Goal: Task Accomplishment & Management: Manage account settings

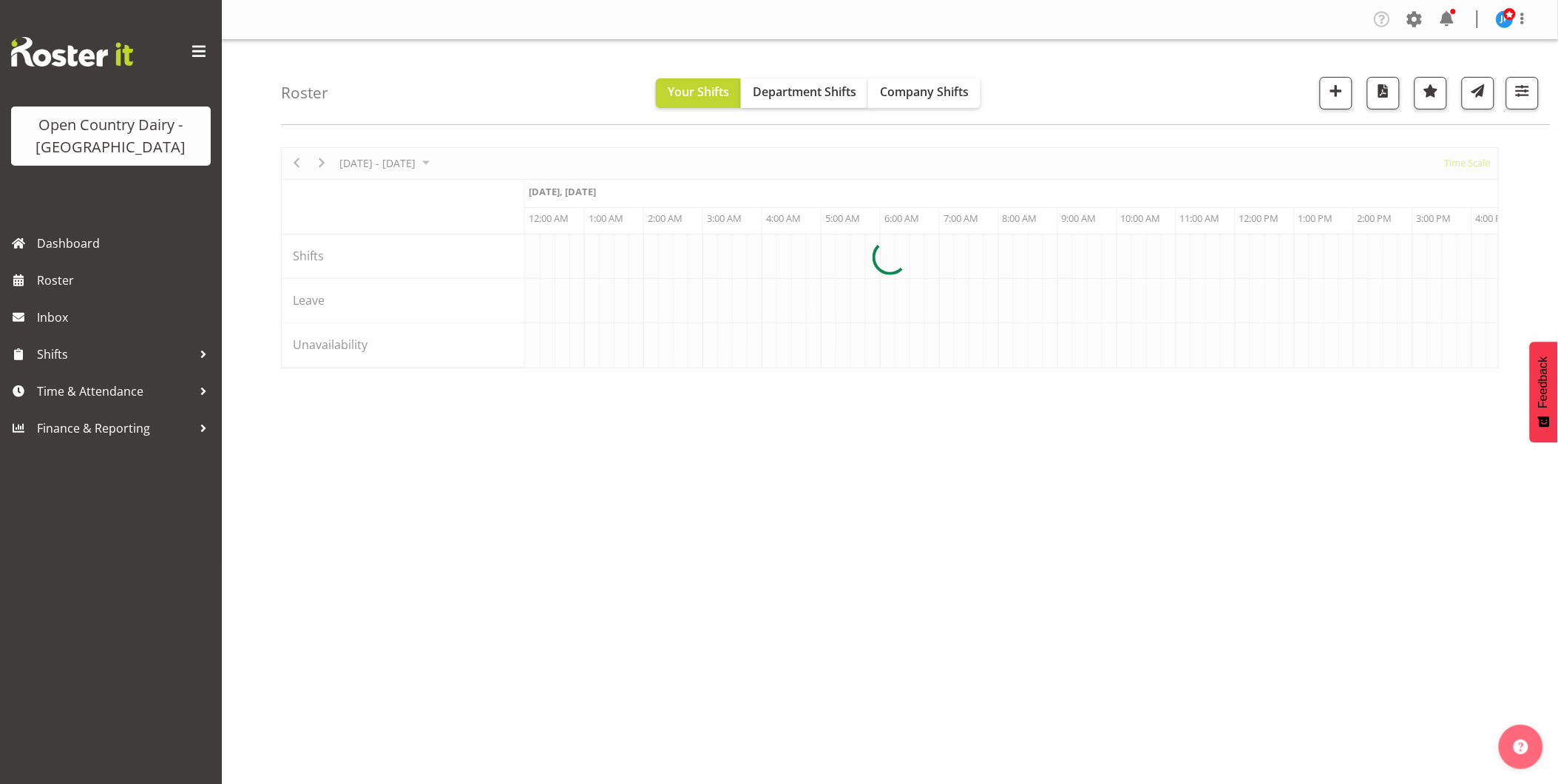
scroll to position [0, 5680]
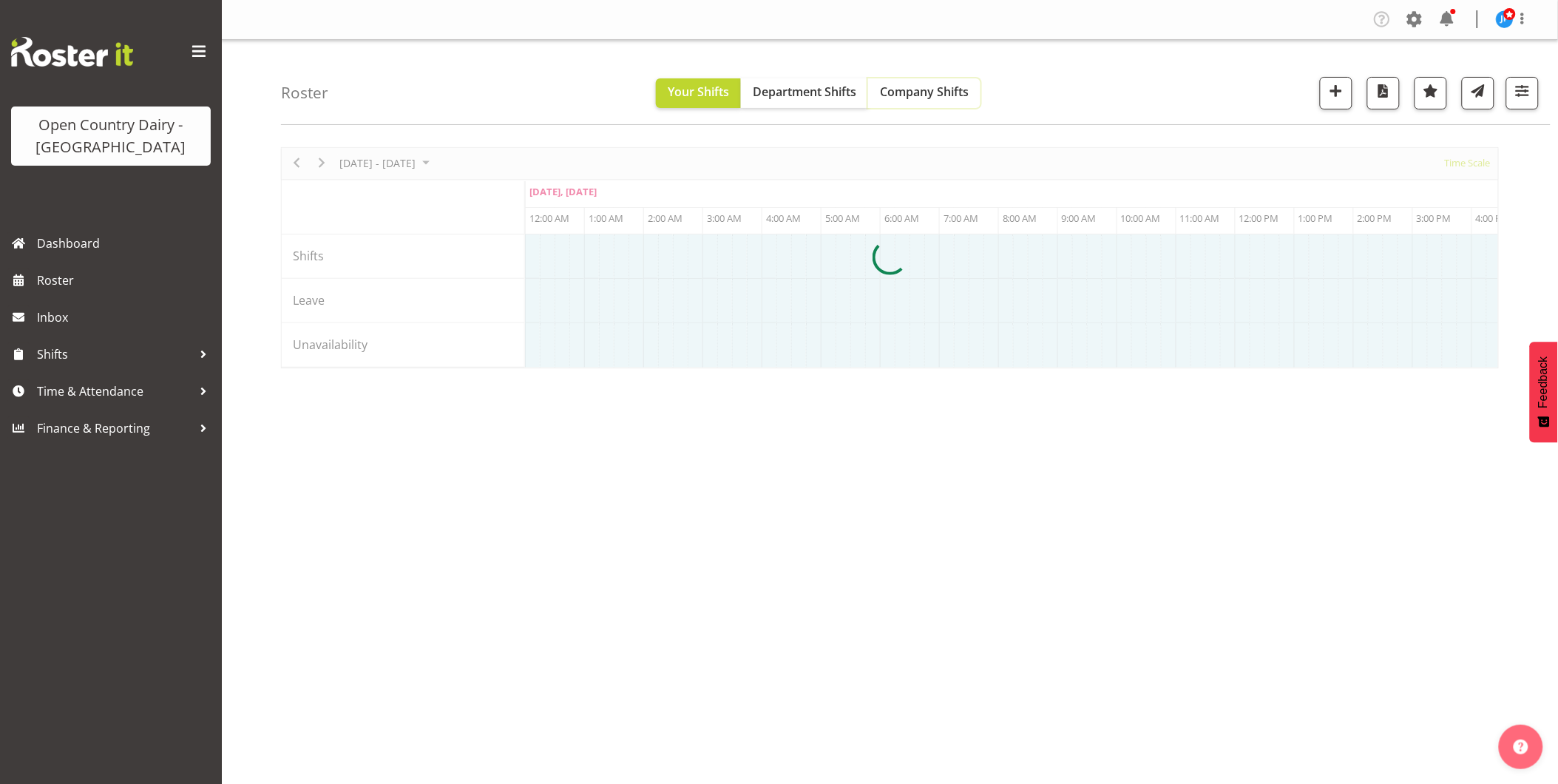
click at [913, 87] on span "Company Shifts" at bounding box center [924, 91] width 89 height 16
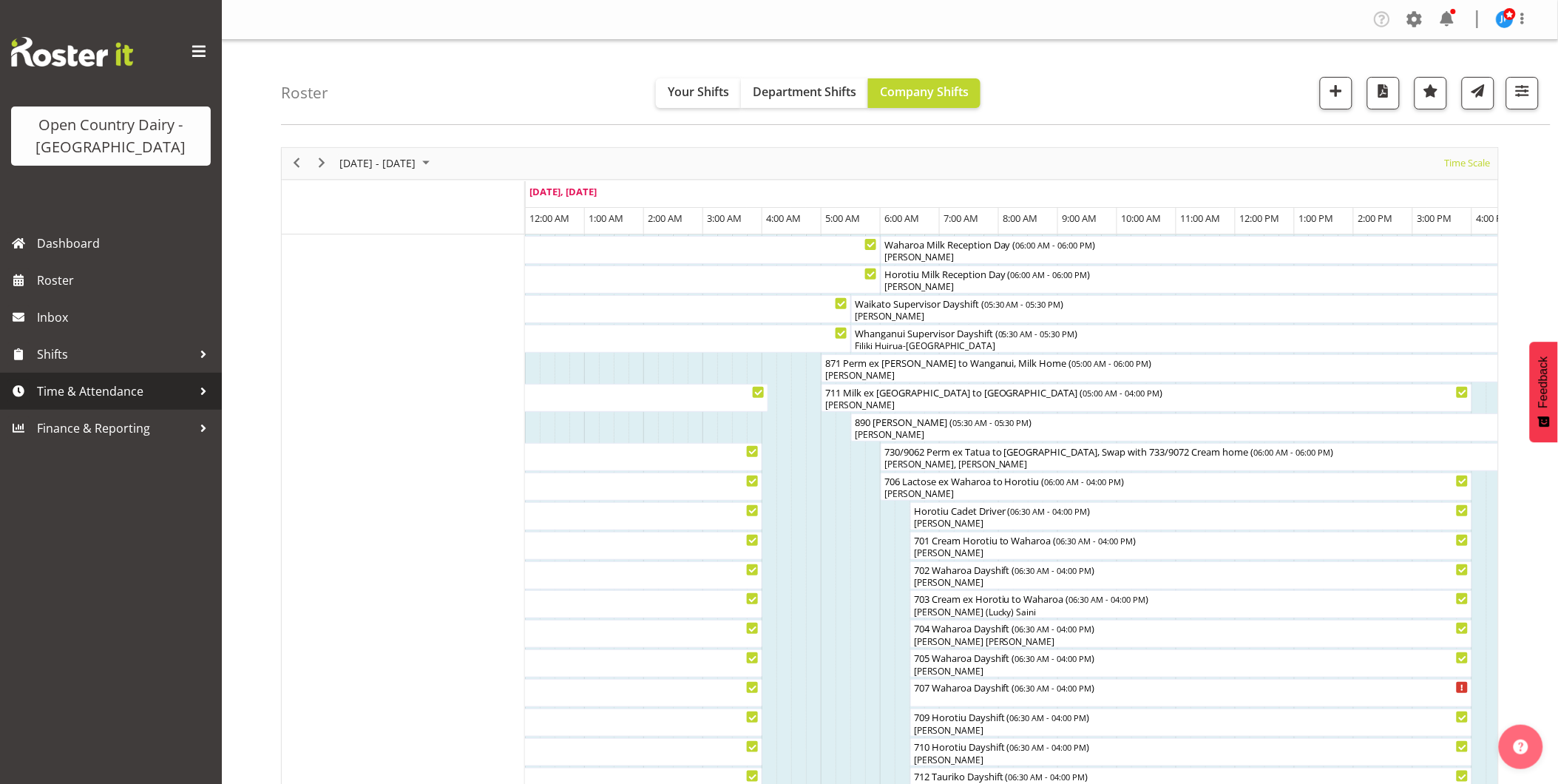
click at [70, 393] on span "Time & Attendance" at bounding box center [115, 392] width 156 height 22
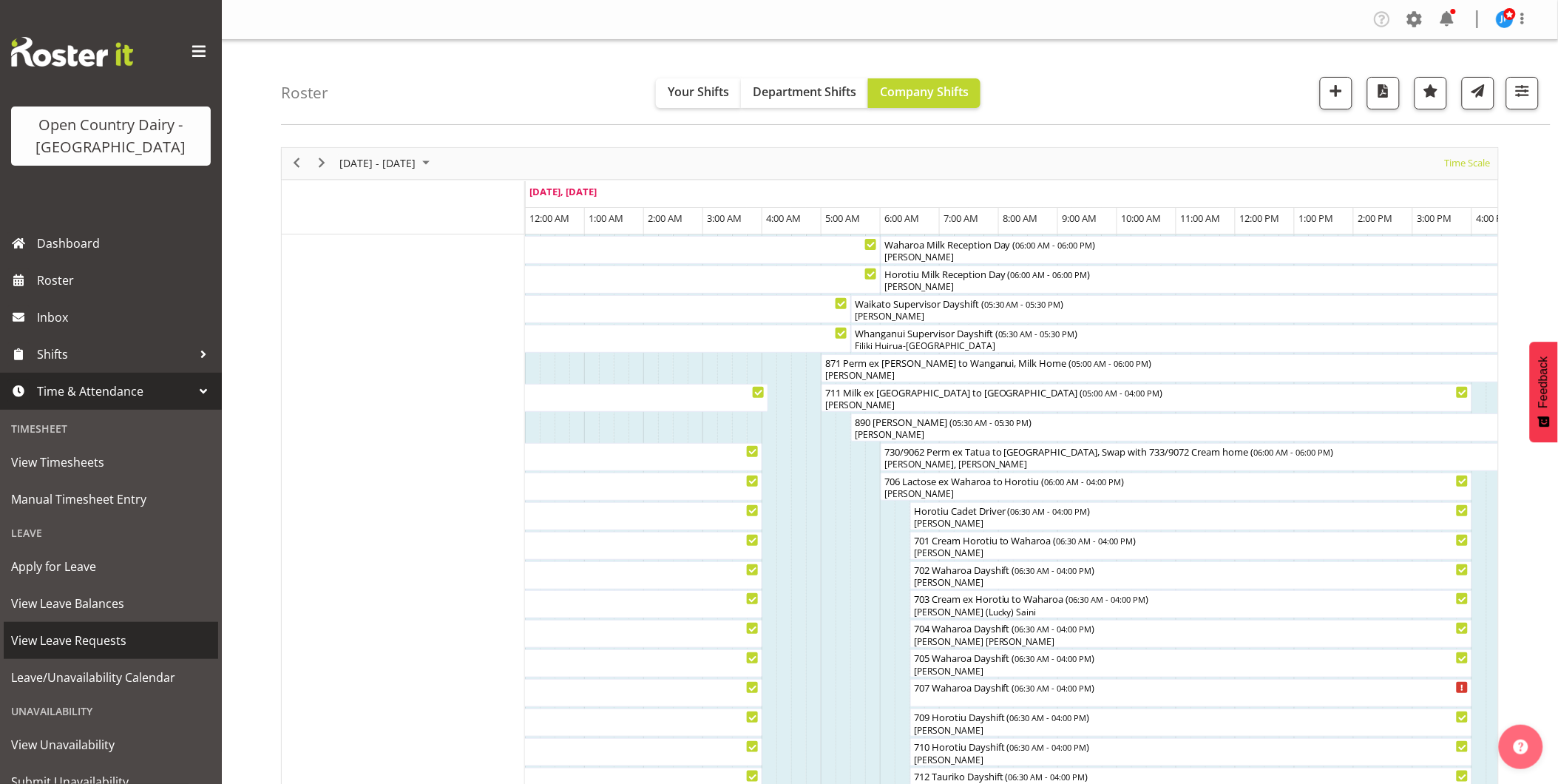
click at [55, 637] on span "View Leave Requests" at bounding box center [110, 640] width 199 height 22
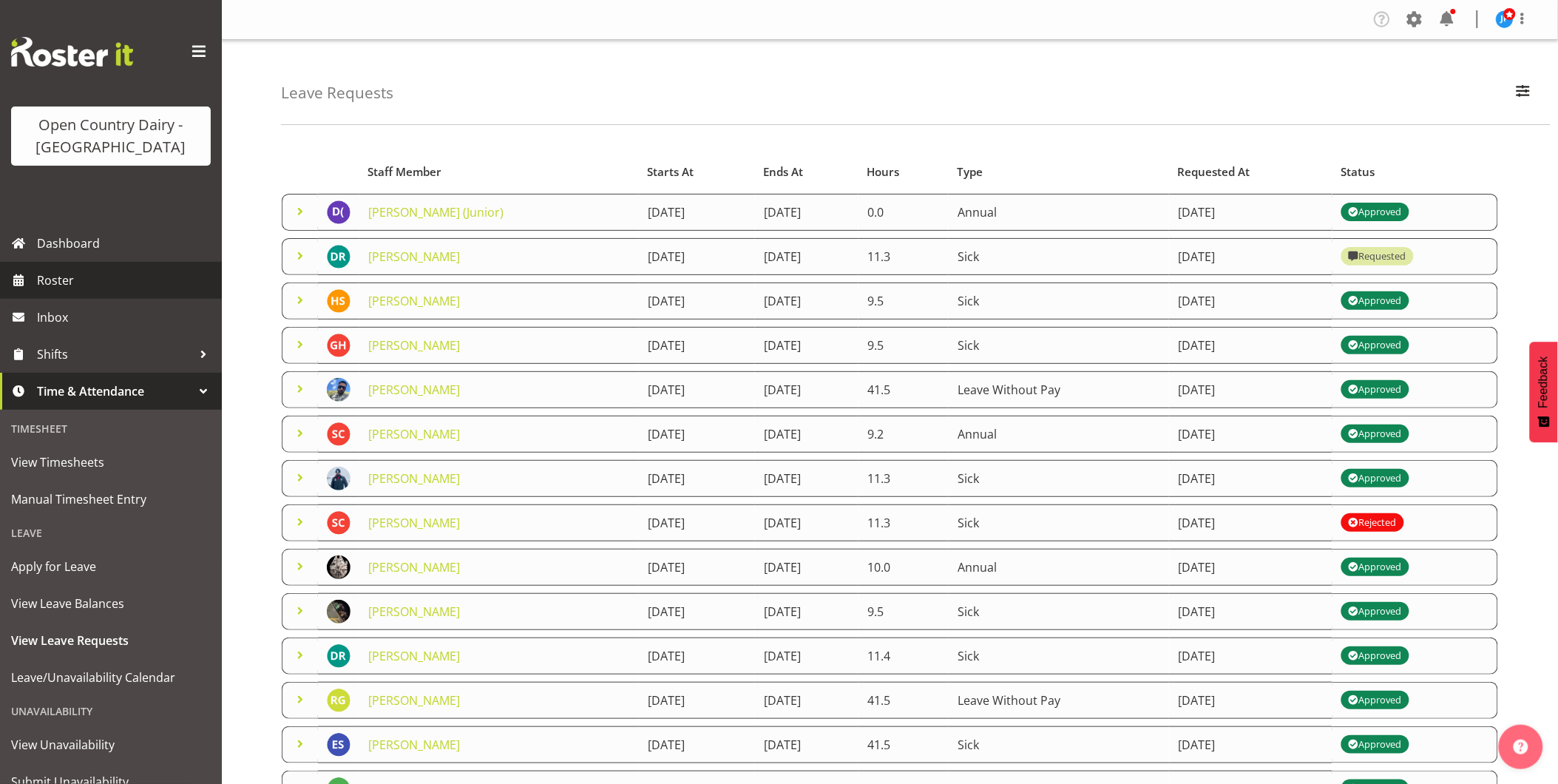
click at [50, 282] on span "Roster" at bounding box center [126, 280] width 178 height 22
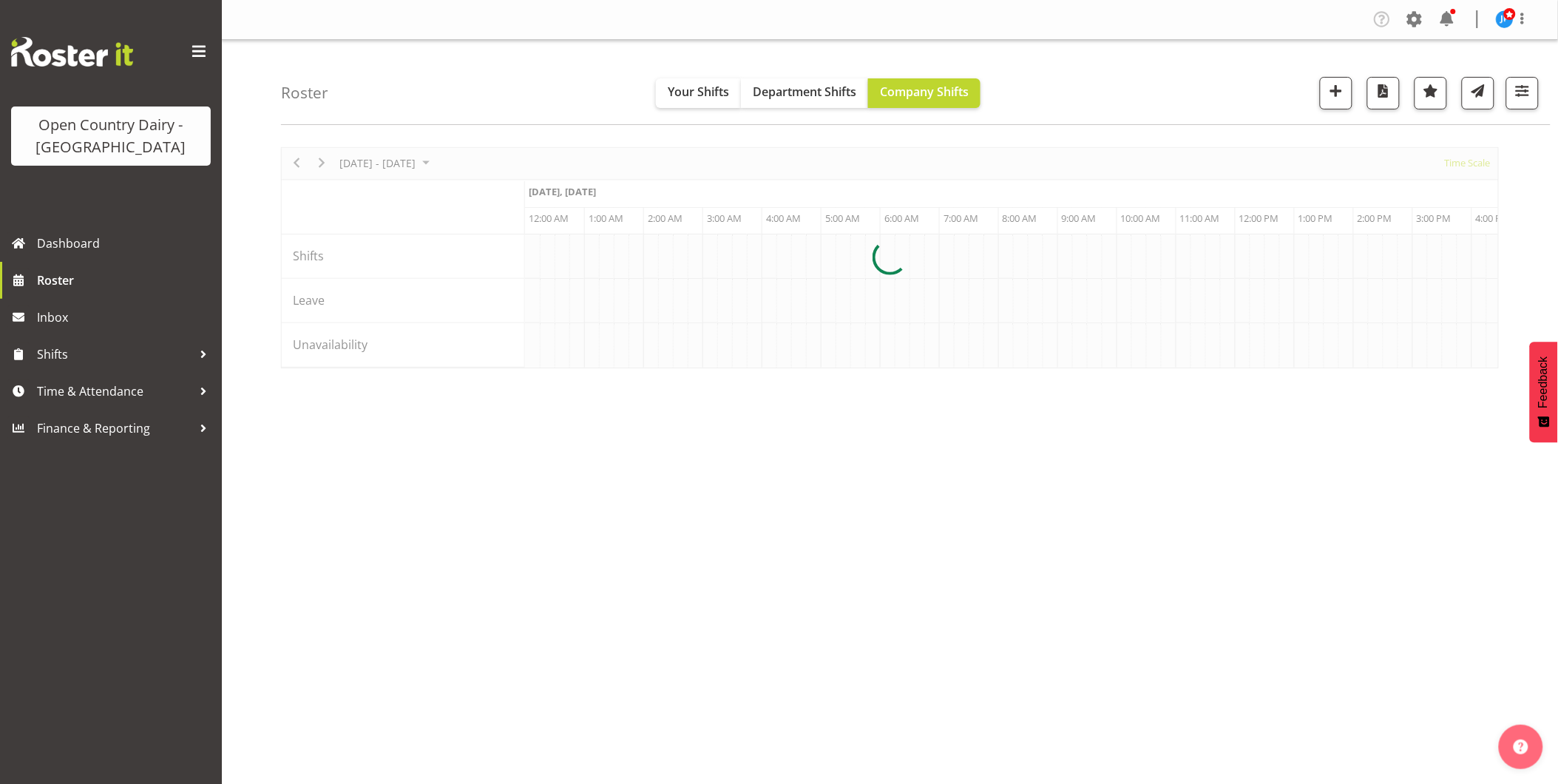
scroll to position [0, 5680]
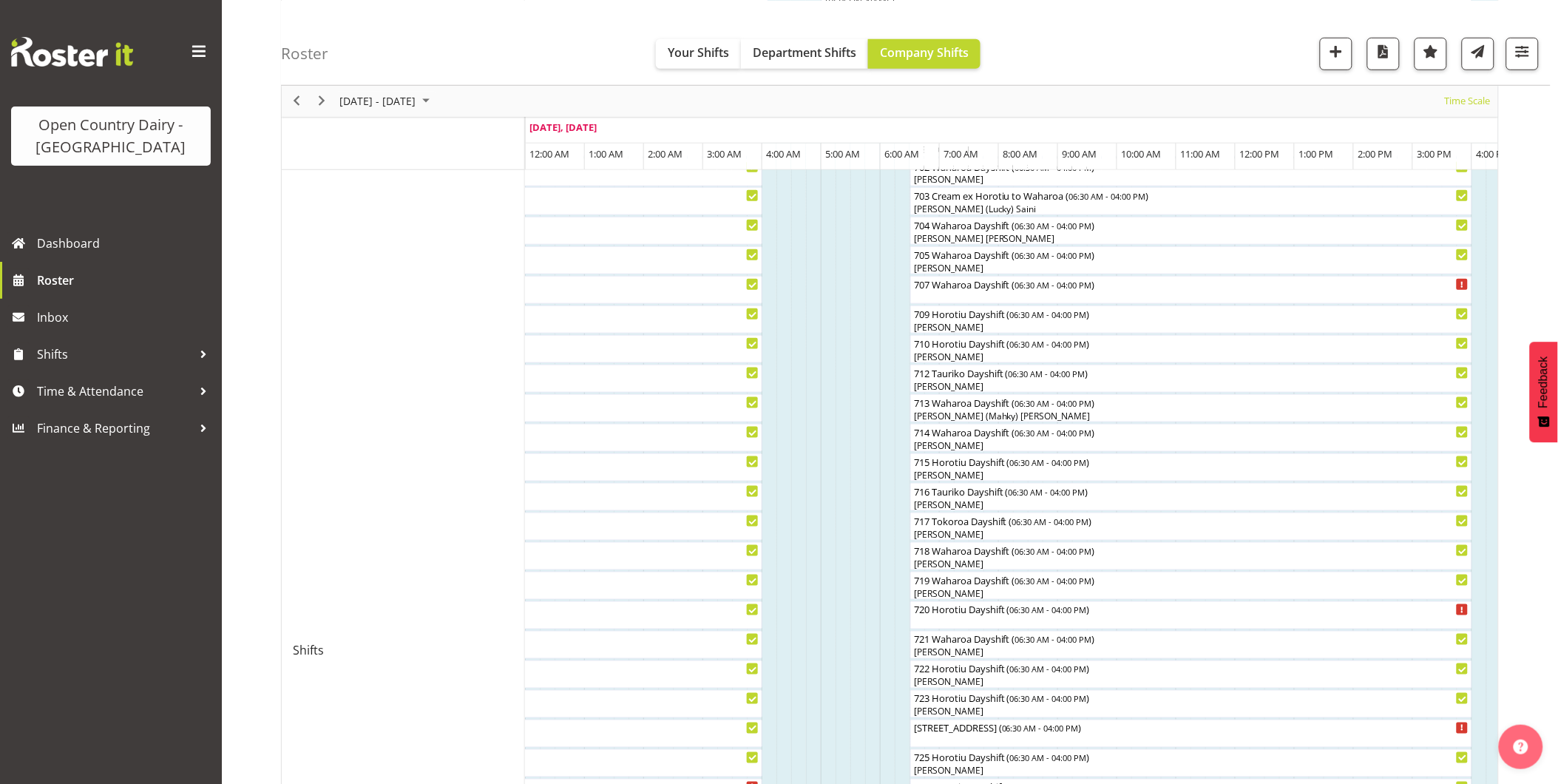
scroll to position [410, 0]
